Goal: Task Accomplishment & Management: Complete application form

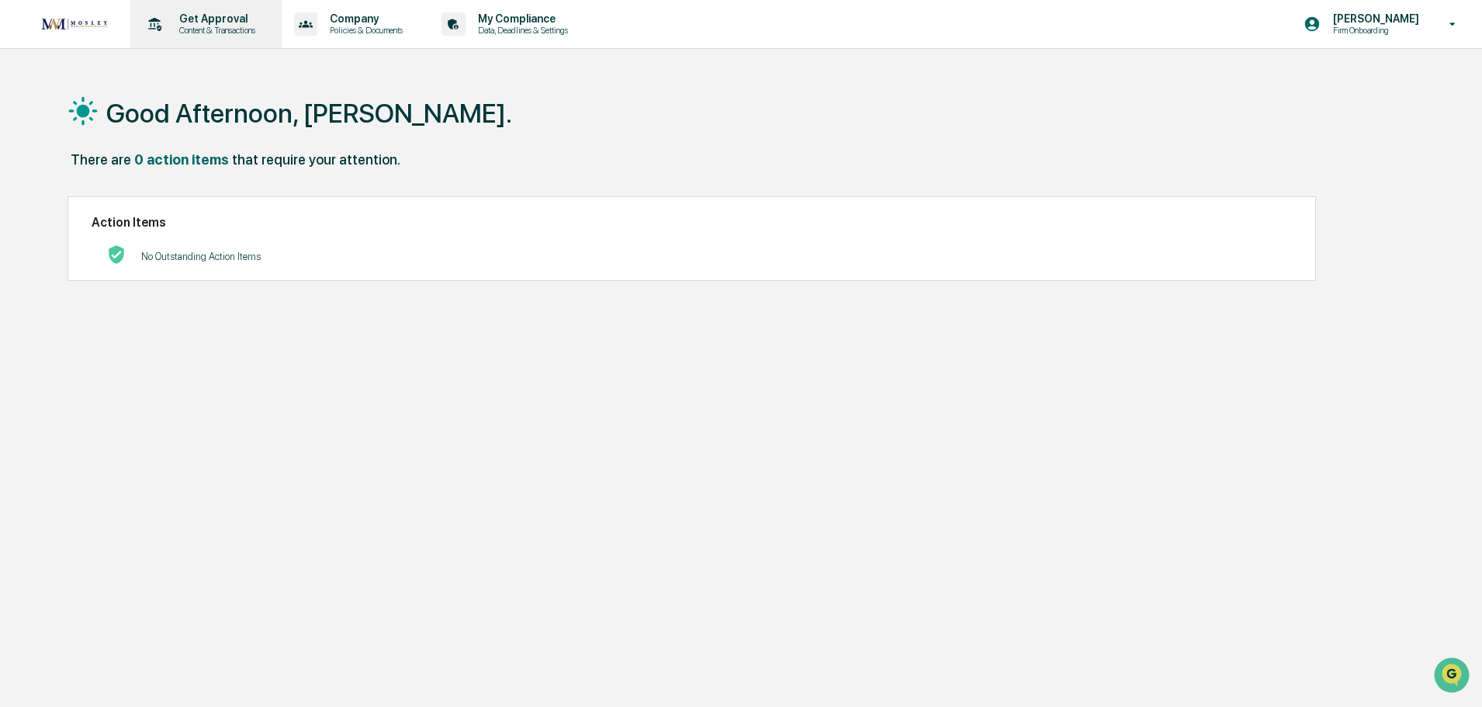
click at [205, 20] on p "Get Approval" at bounding box center [215, 18] width 96 height 12
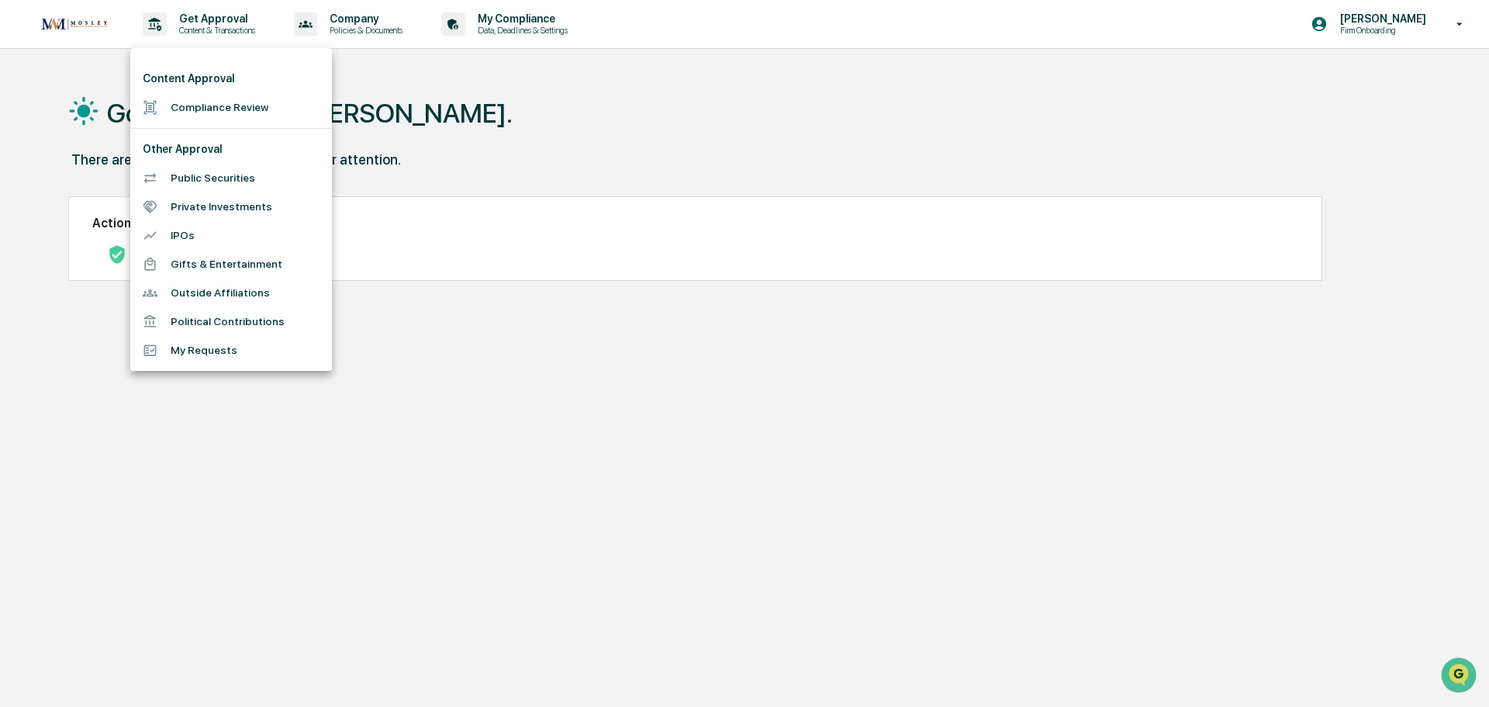
click at [197, 109] on li "Compliance Review" at bounding box center [231, 107] width 202 height 29
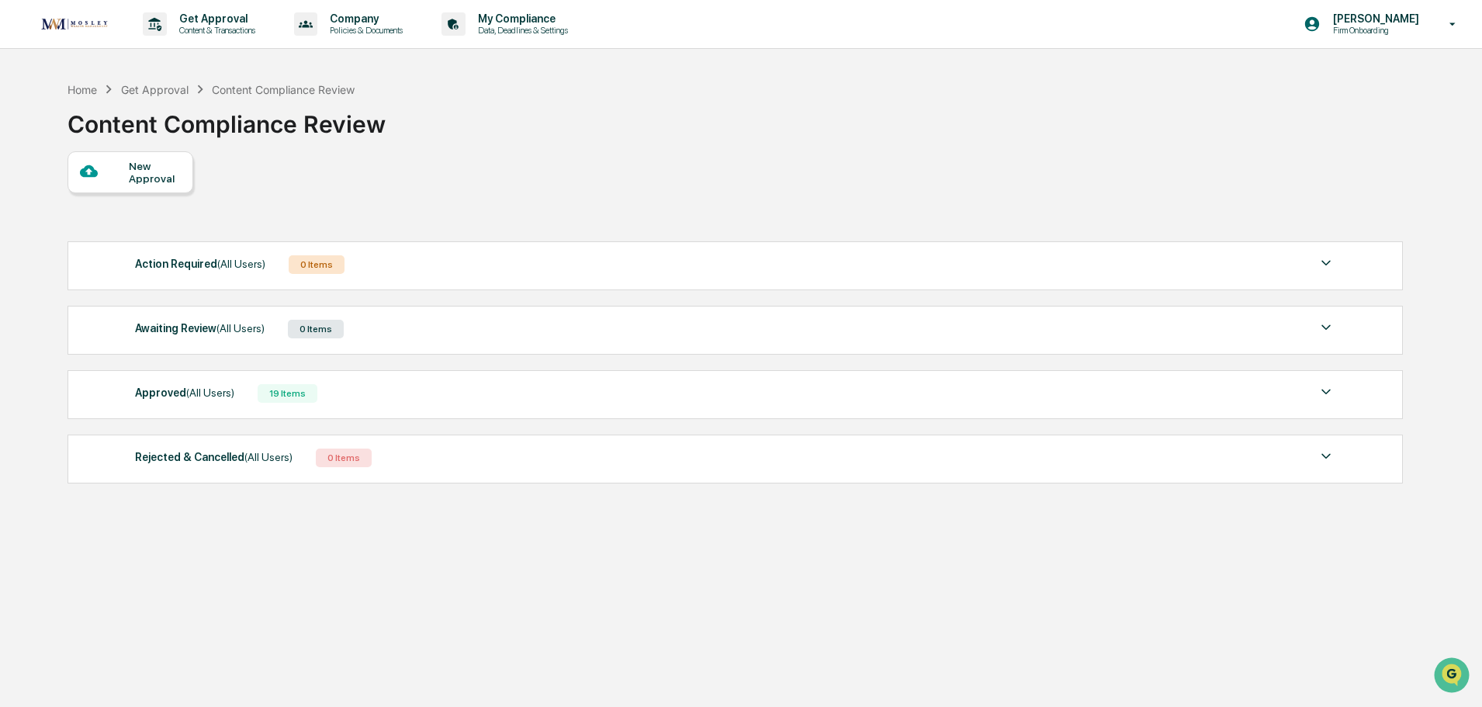
click at [150, 169] on div "New Approval" at bounding box center [155, 172] width 52 height 25
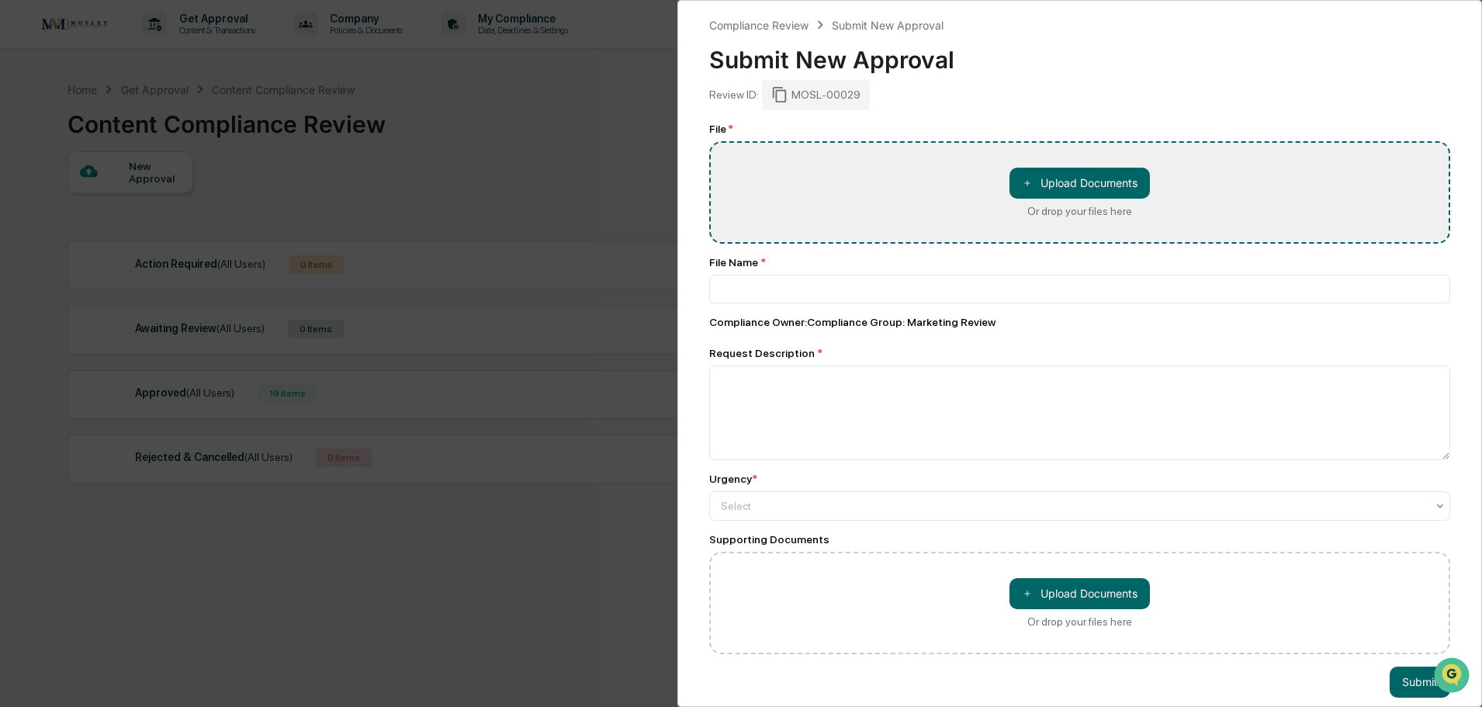
type input "**********"
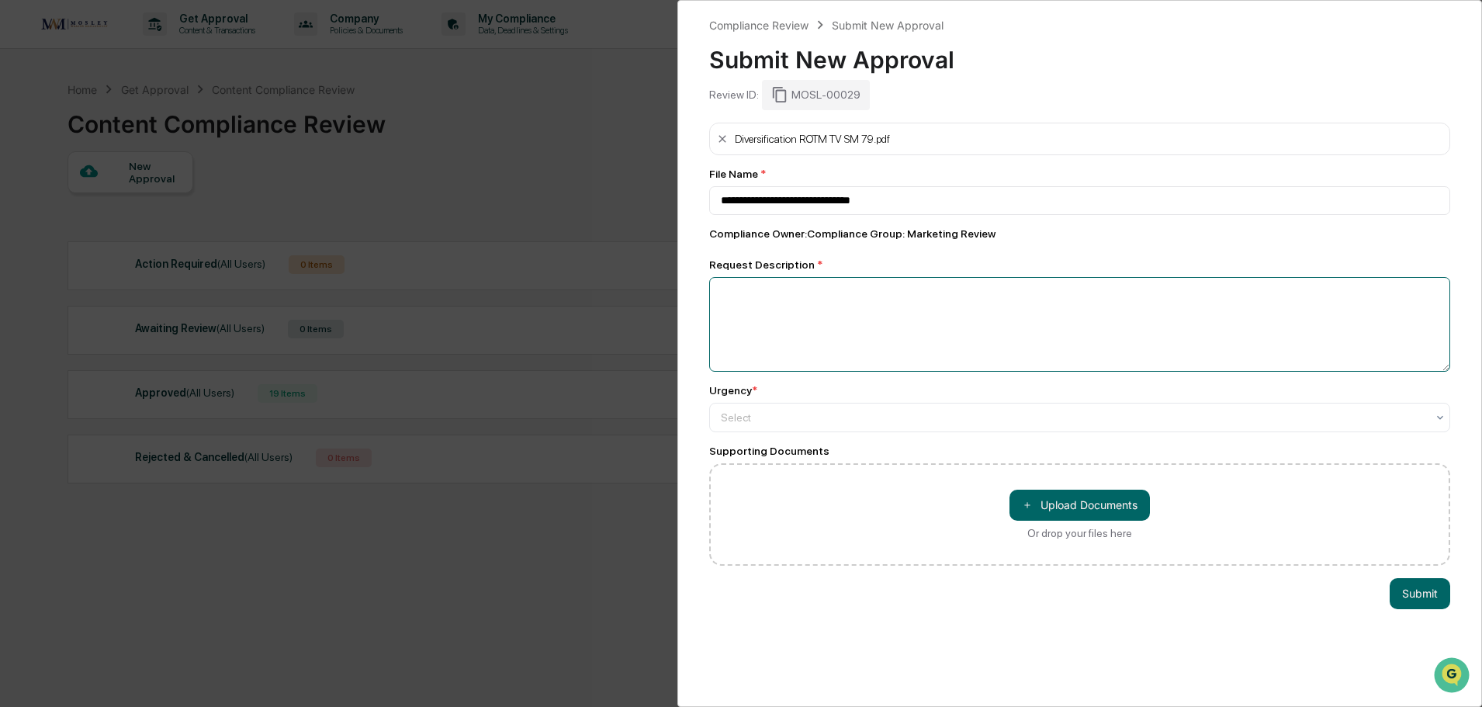
click at [751, 301] on textarea at bounding box center [1079, 324] width 741 height 95
type textarea "**********"
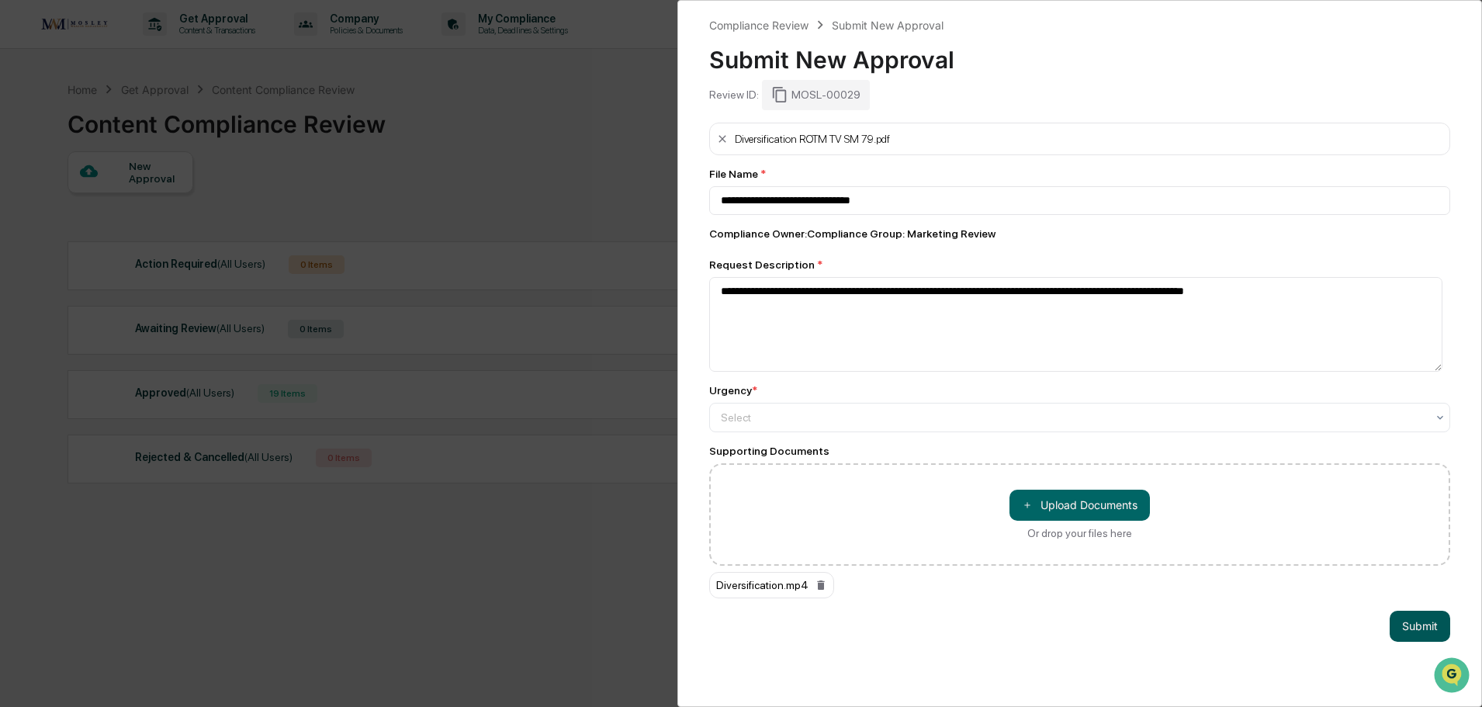
click at [1402, 627] on button "Submit" at bounding box center [1419, 625] width 61 height 31
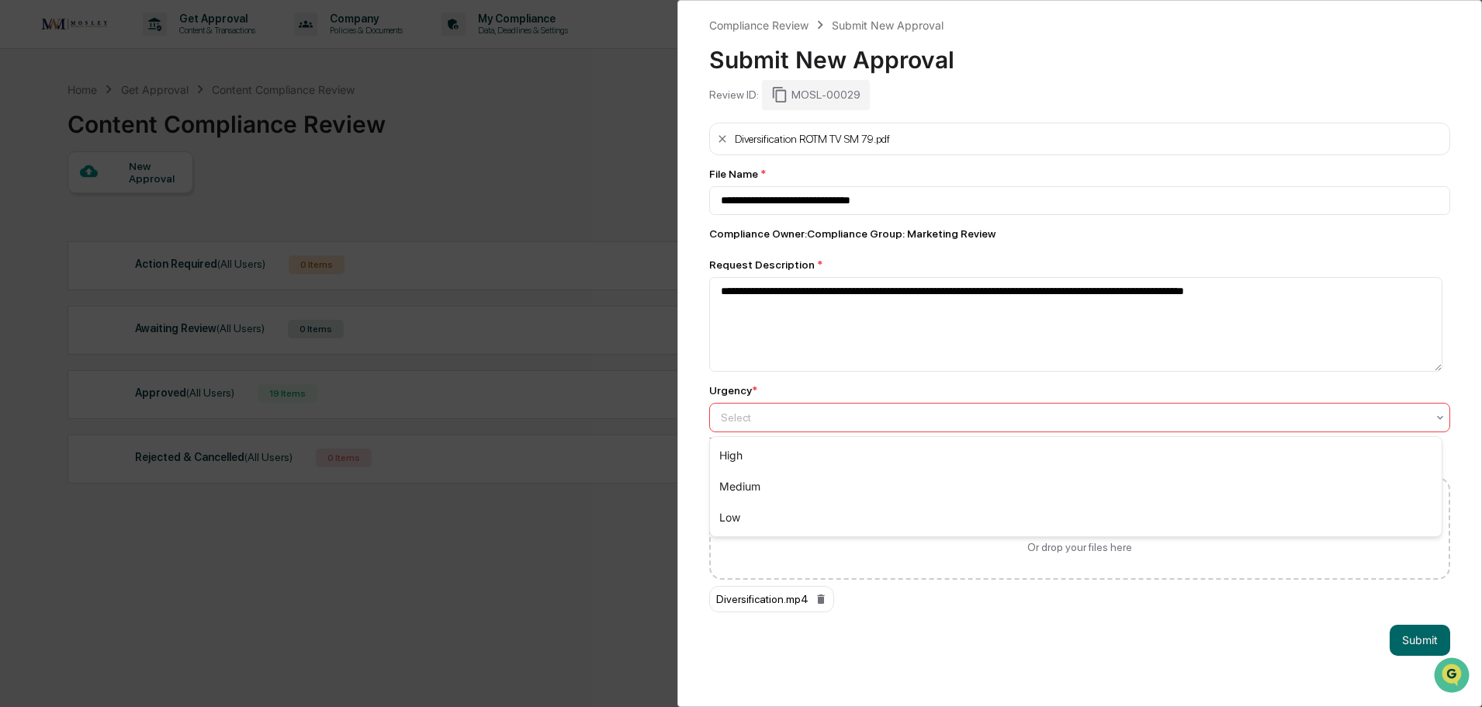
click at [767, 420] on div at bounding box center [1073, 418] width 705 height 16
click at [731, 461] on div "High" at bounding box center [1076, 455] width 732 height 31
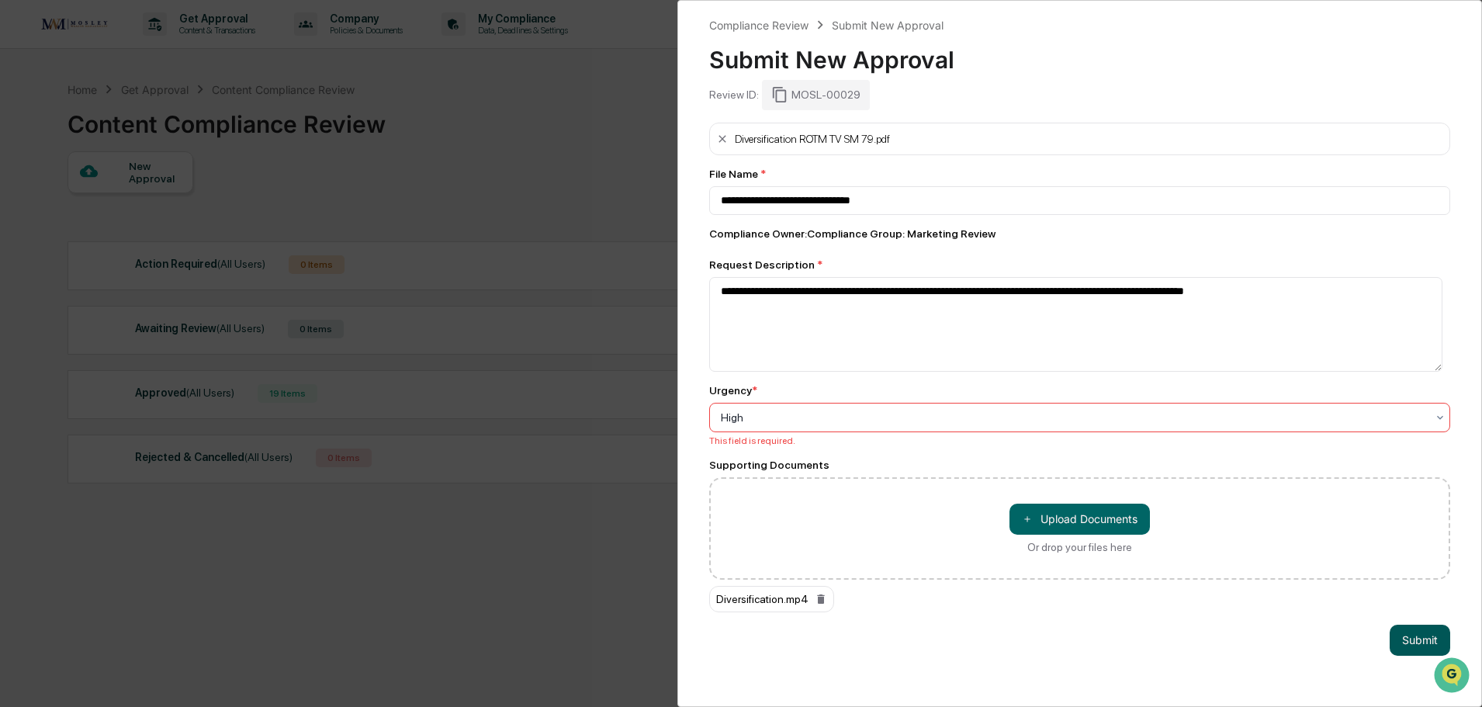
click at [1417, 641] on button "Submit" at bounding box center [1419, 639] width 61 height 31
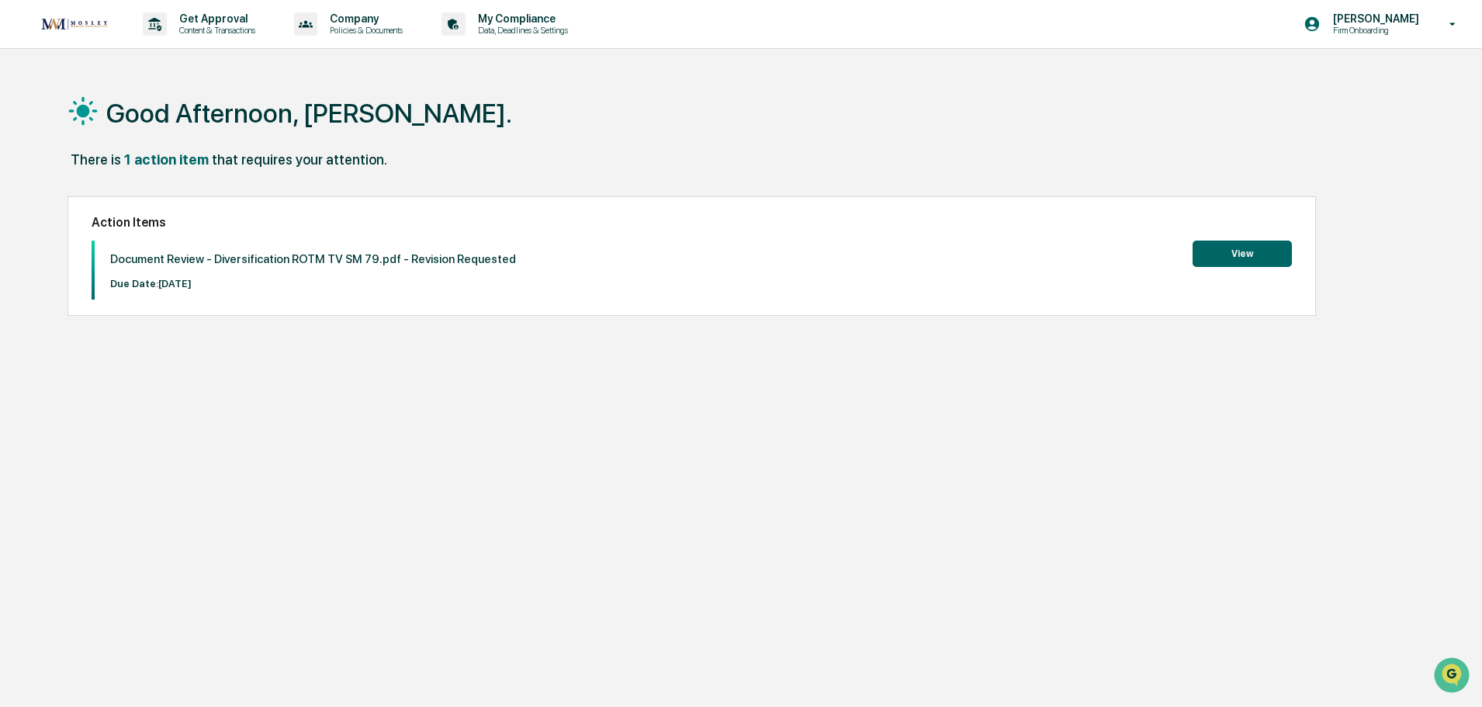
click at [1260, 256] on button "View" at bounding box center [1241, 253] width 99 height 26
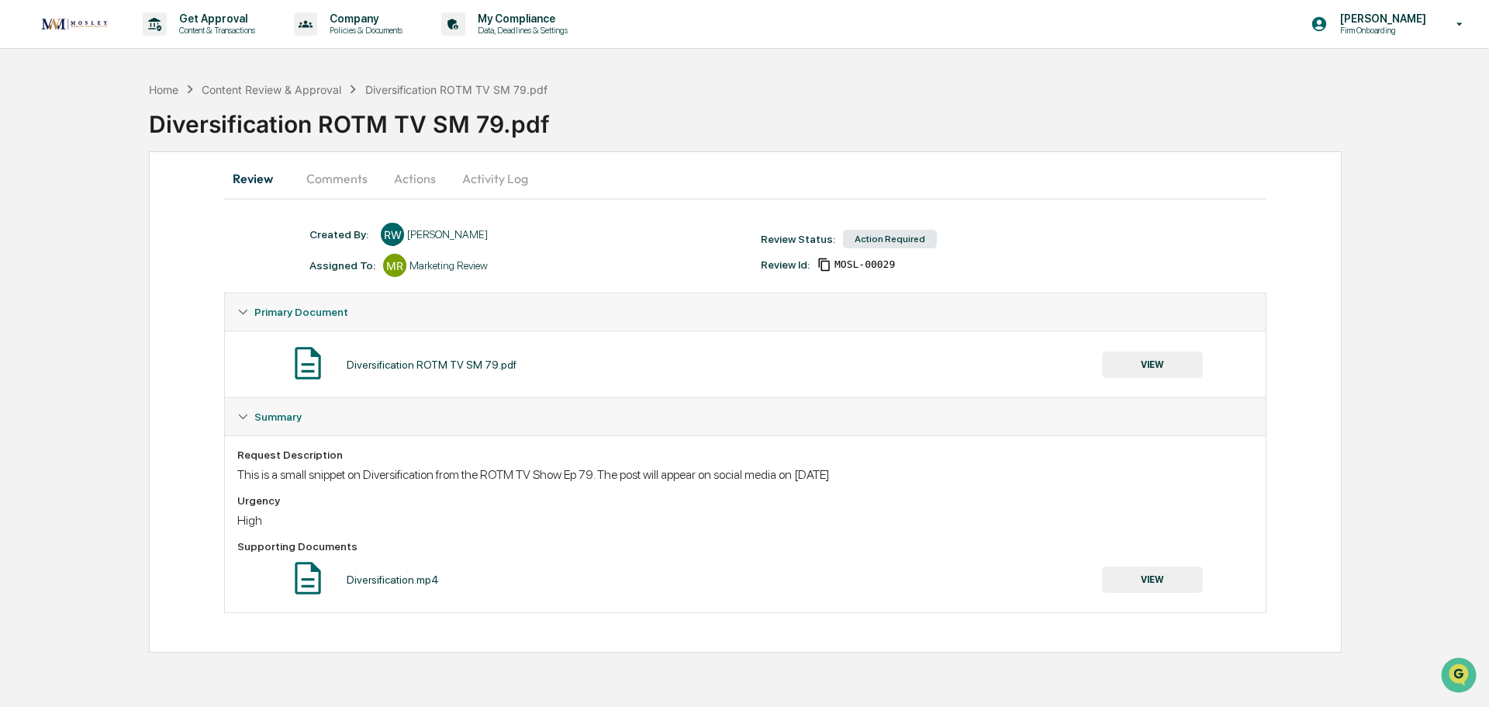
click at [410, 182] on button "Actions" at bounding box center [415, 178] width 70 height 37
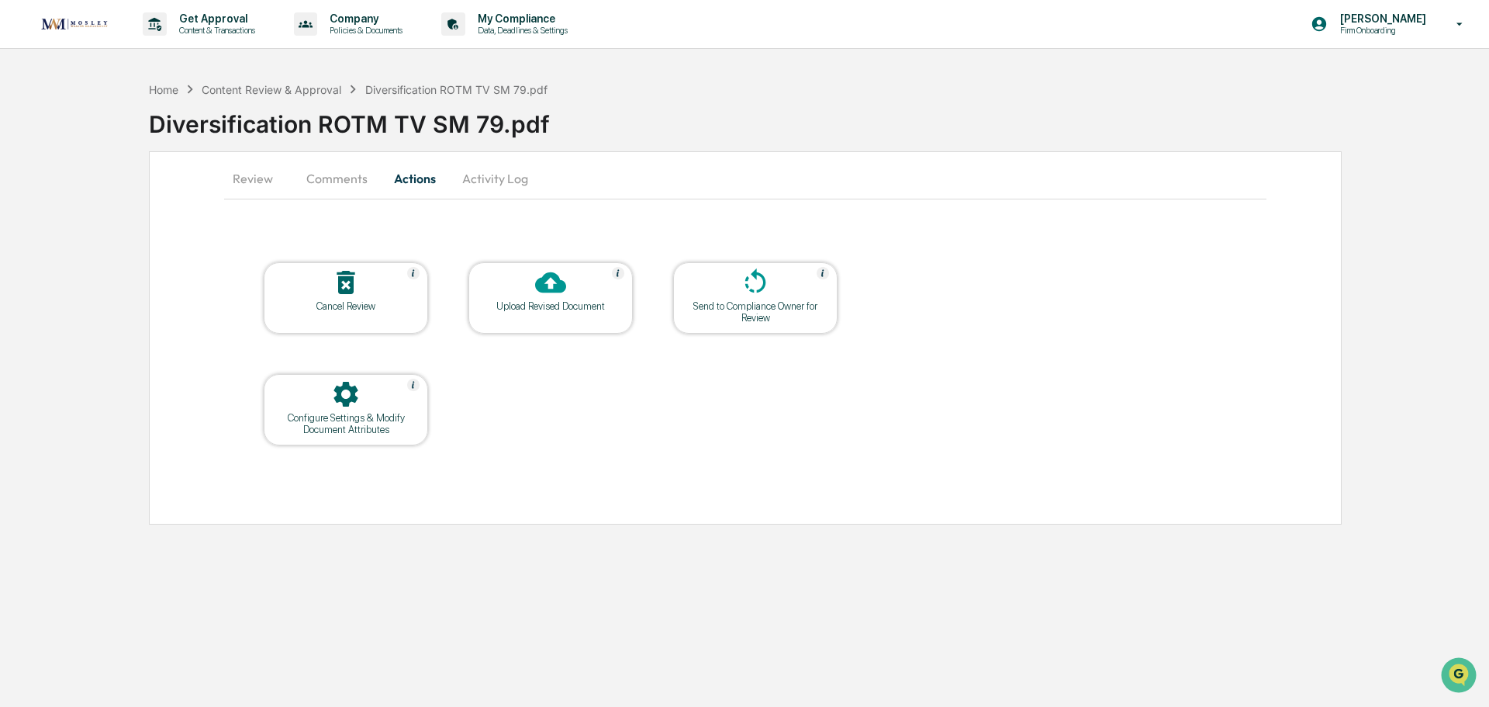
click at [553, 305] on div "Upload Revised Document" at bounding box center [551, 306] width 140 height 12
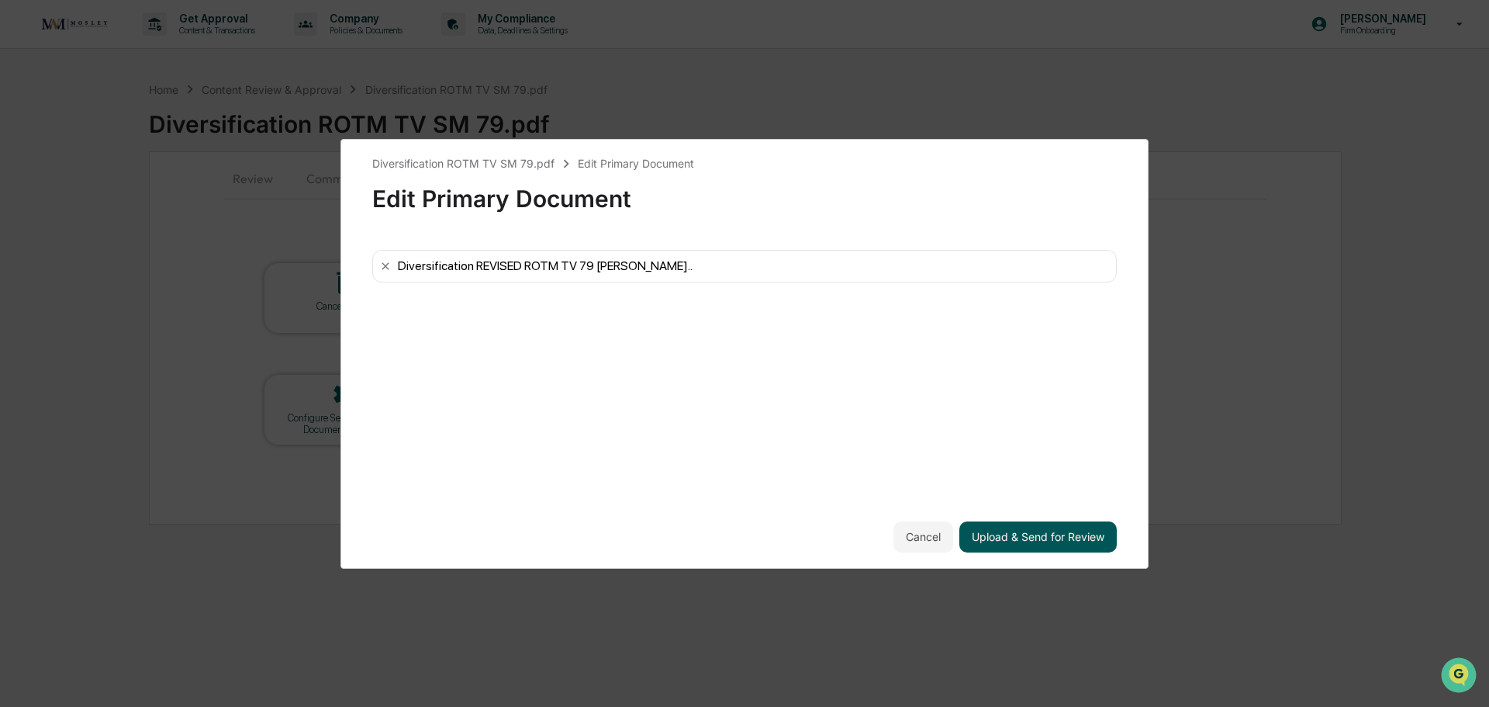
click at [1033, 534] on button "Upload & Send for Review" at bounding box center [1038, 536] width 157 height 31
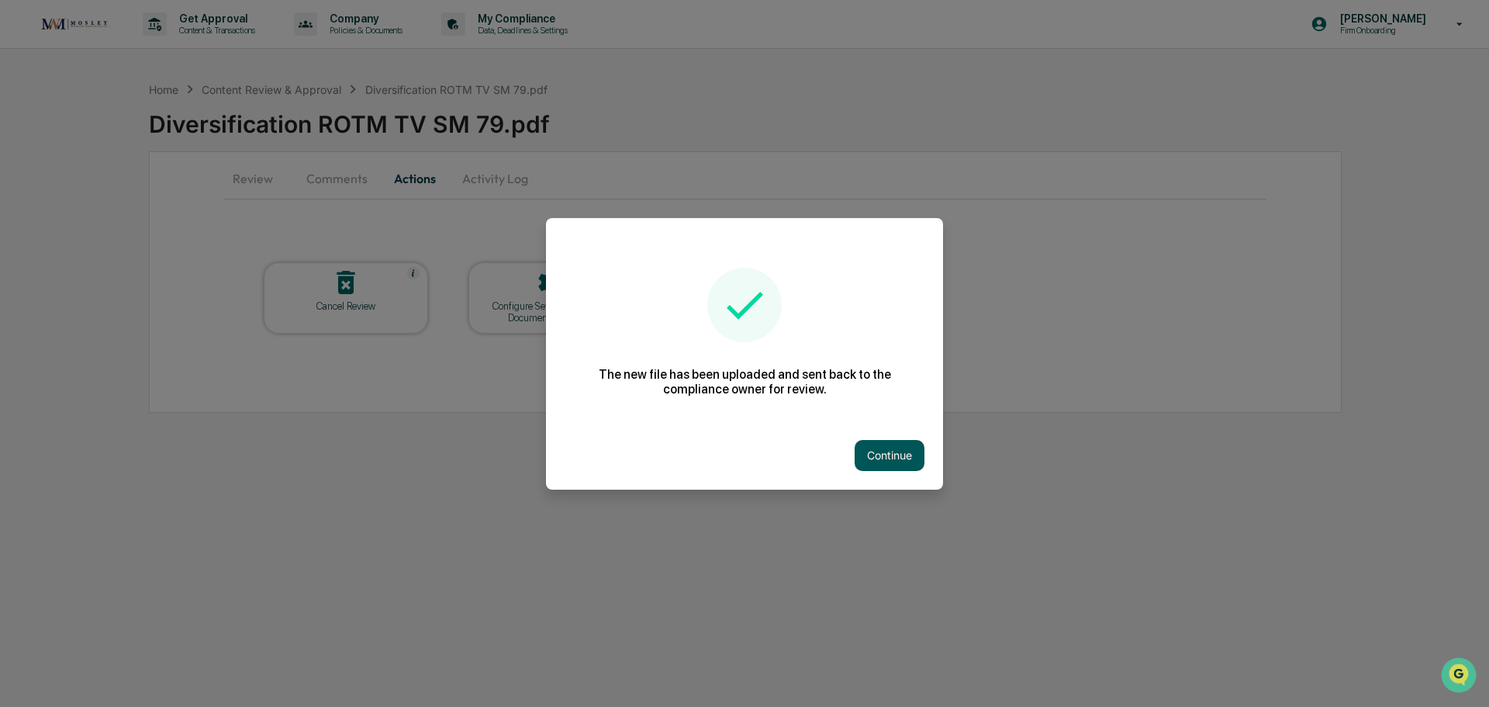
click at [888, 453] on button "Continue" at bounding box center [890, 455] width 70 height 31
